Goal: Navigation & Orientation: Find specific page/section

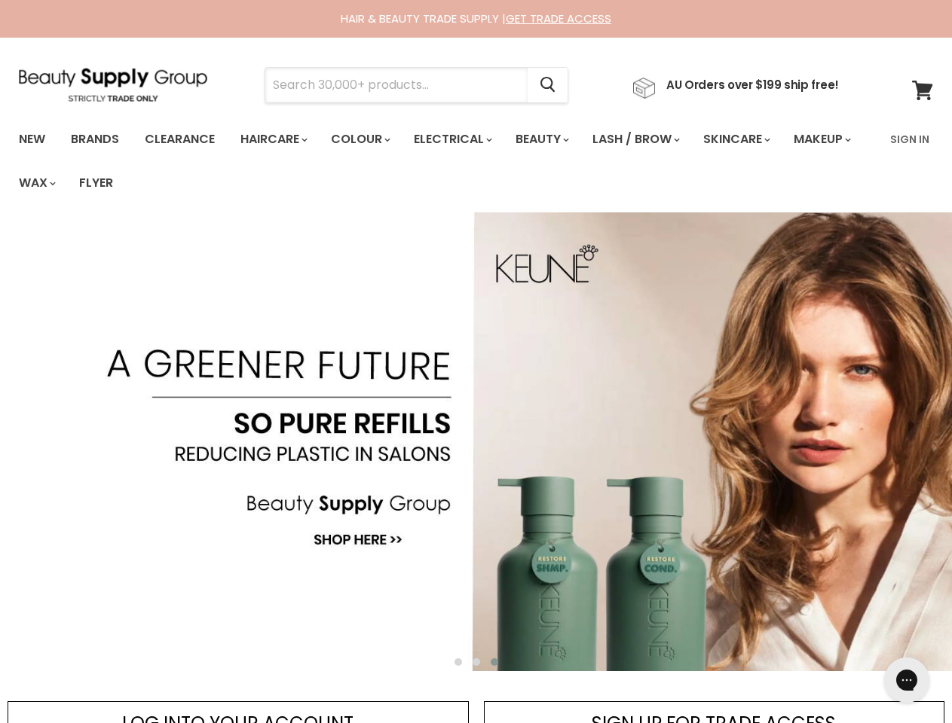
click at [401, 85] on input "Search" at bounding box center [396, 85] width 262 height 35
click at [555, 85] on icon "Search" at bounding box center [547, 86] width 15 height 16
click at [278, 139] on link "Haircare" at bounding box center [272, 140] width 87 height 32
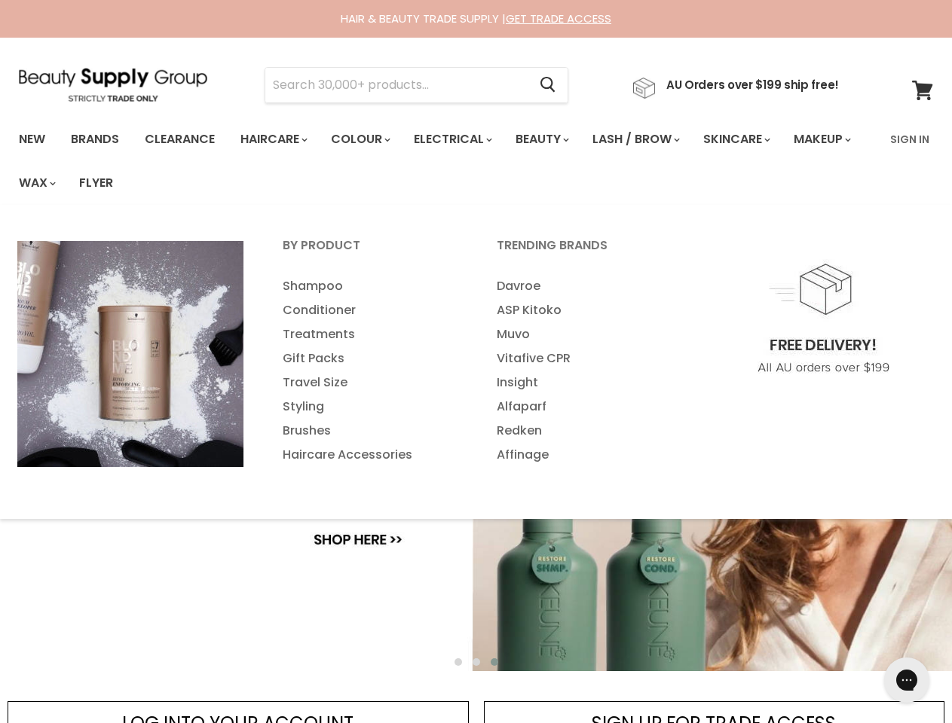
click at [369, 139] on link "Colour" at bounding box center [360, 140] width 80 height 32
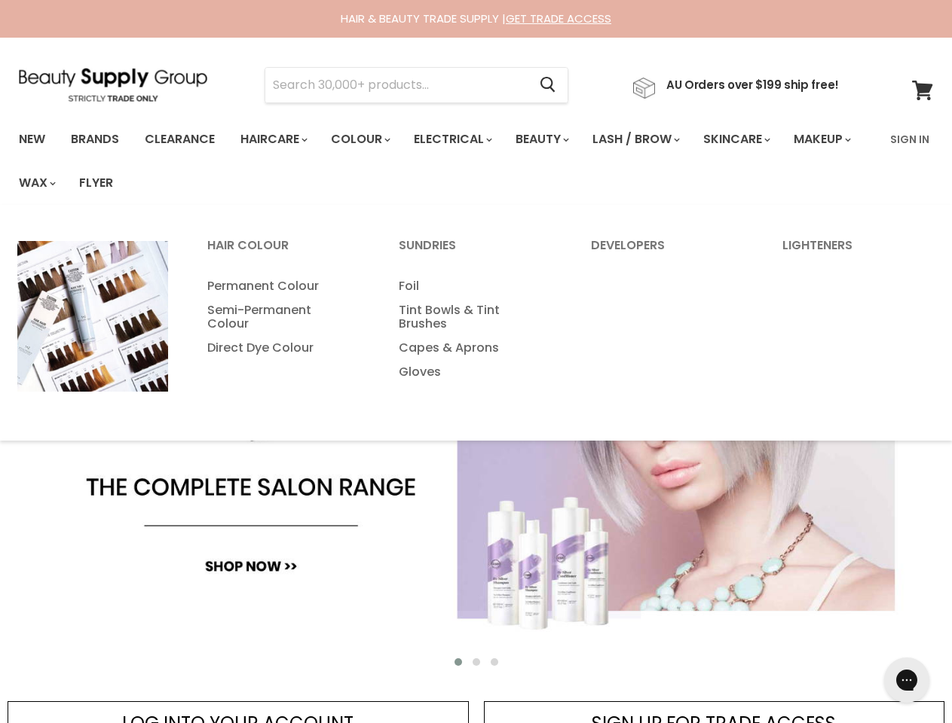
click at [463, 139] on link "Electrical" at bounding box center [451, 140] width 99 height 32
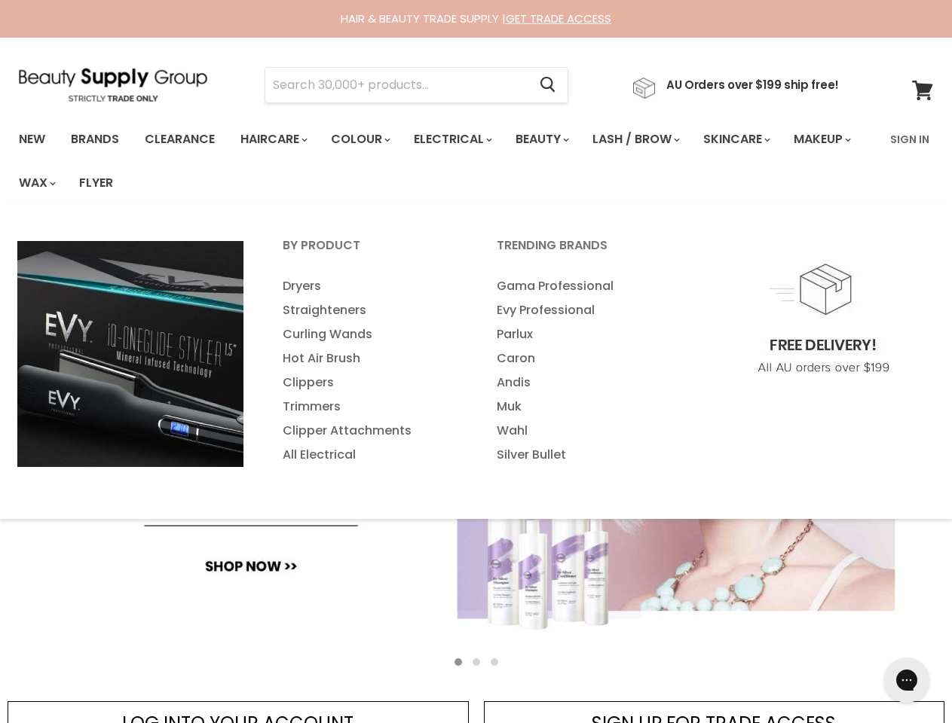
click at [555, 139] on link "Beauty" at bounding box center [541, 140] width 74 height 32
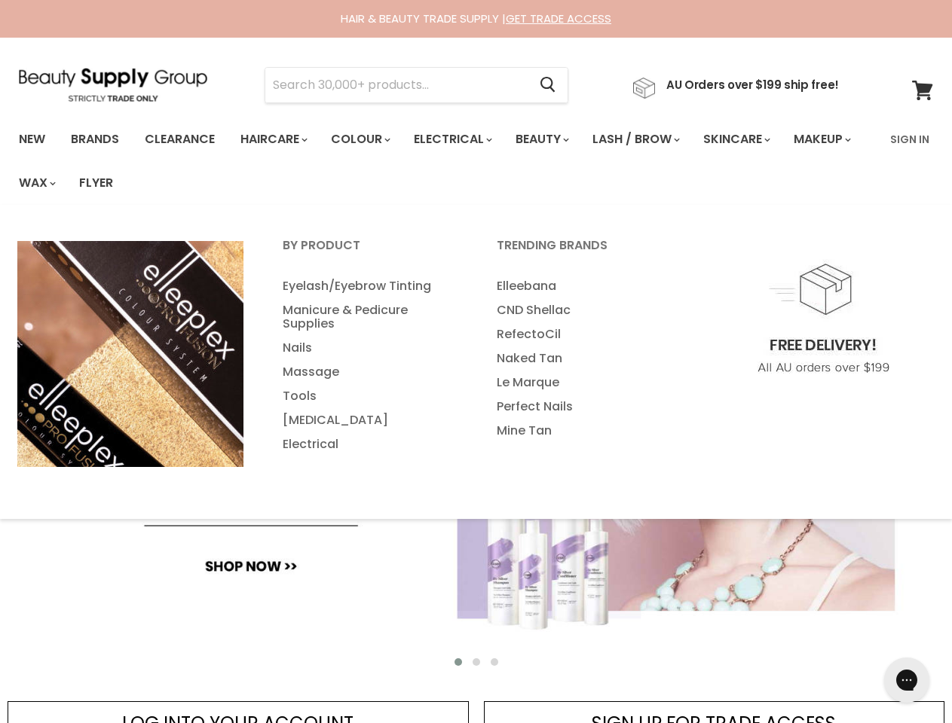
click at [652, 139] on link "Lash / Brow" at bounding box center [635, 140] width 108 height 32
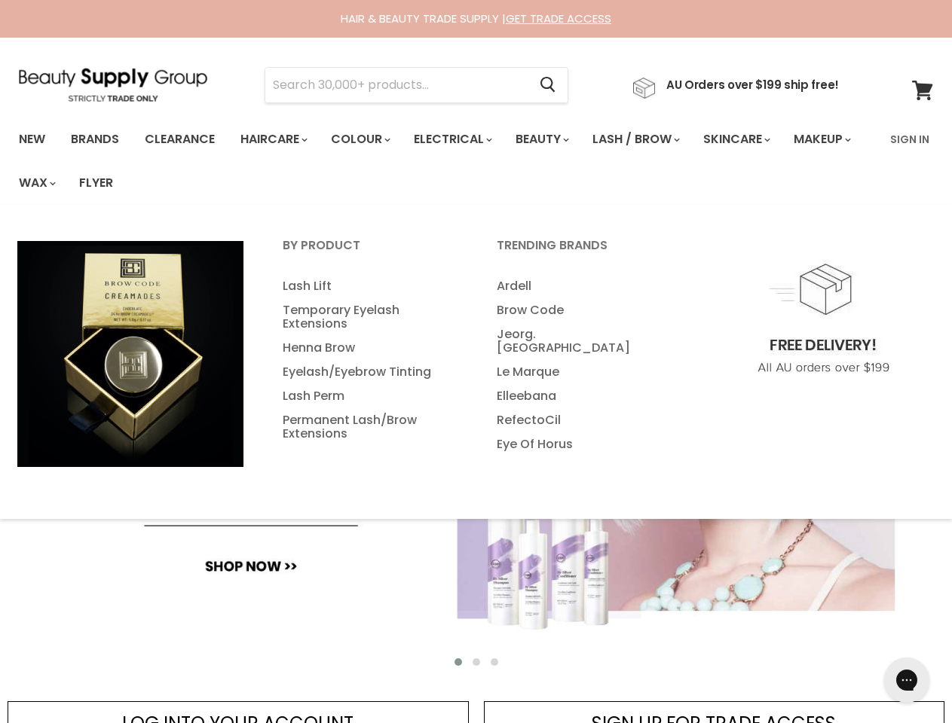
click at [756, 139] on link "Skincare" at bounding box center [735, 140] width 87 height 32
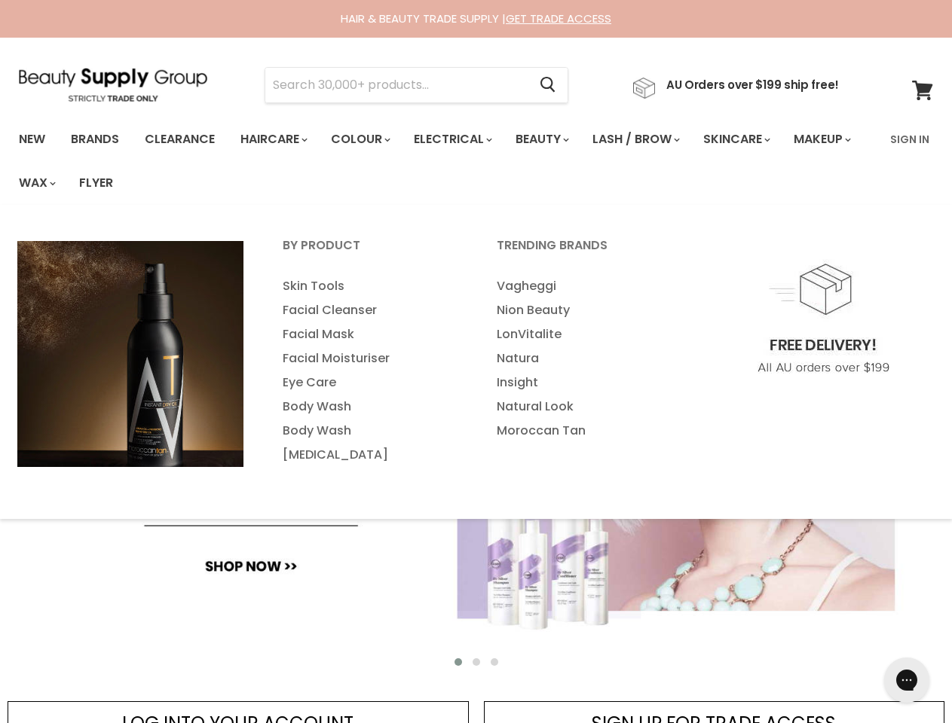
click at [782, 155] on link "Makeup" at bounding box center [821, 140] width 78 height 32
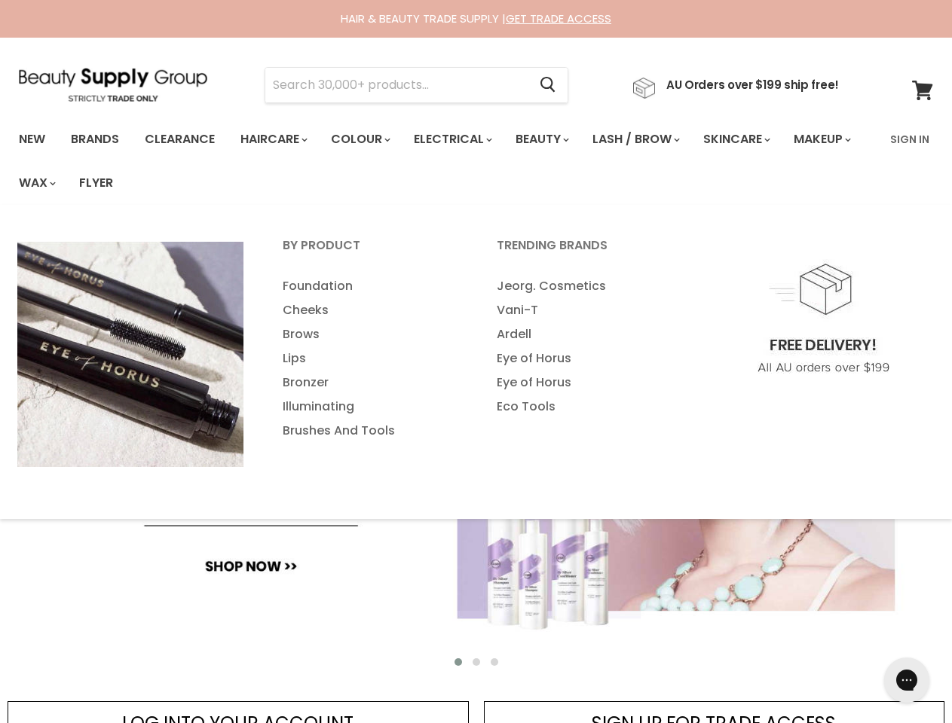
click at [65, 183] on link "Wax" at bounding box center [36, 183] width 57 height 32
